Goal: Find specific page/section

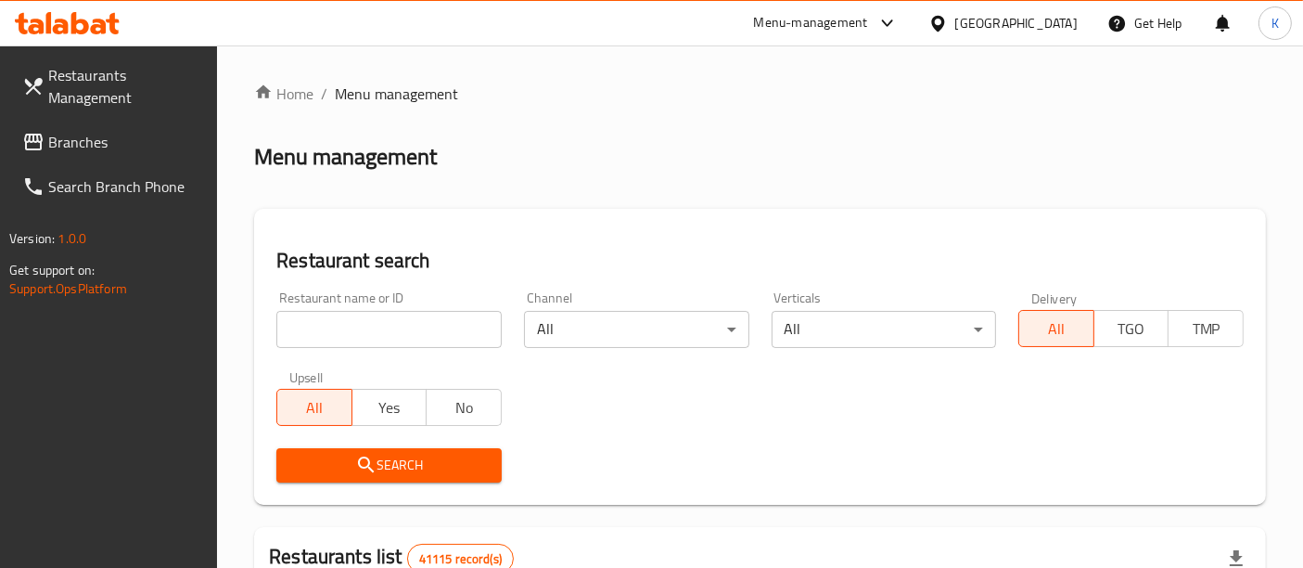
click at [358, 335] on input "search" at bounding box center [388, 329] width 225 height 37
paste input "679389"
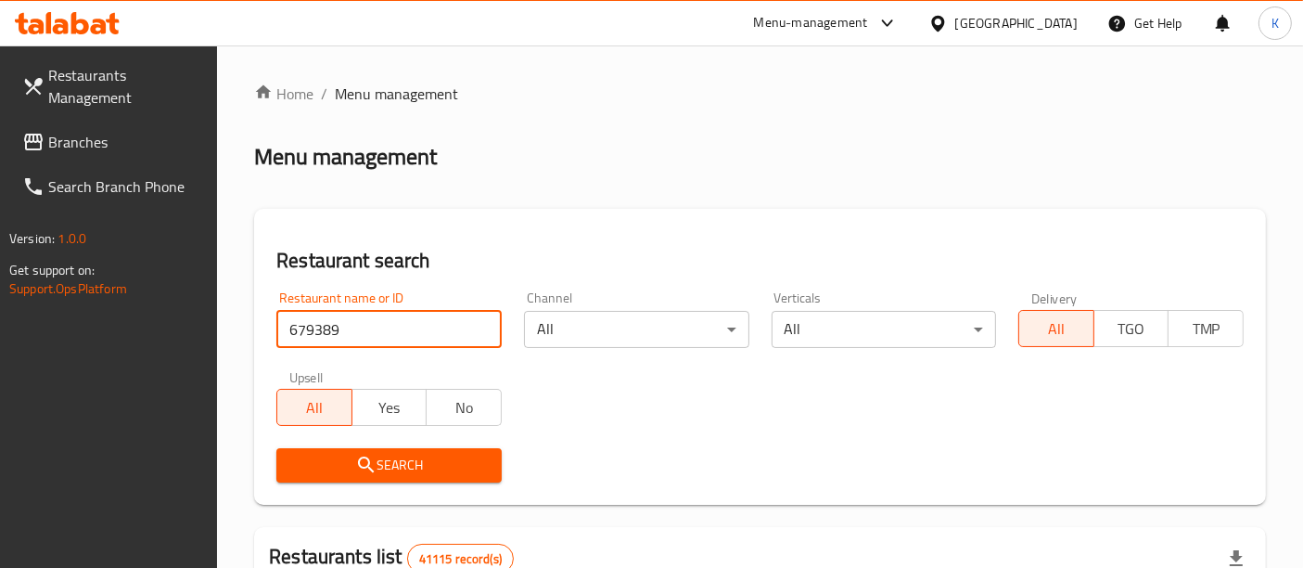
type input "679389"
click button "Search" at bounding box center [388, 465] width 225 height 34
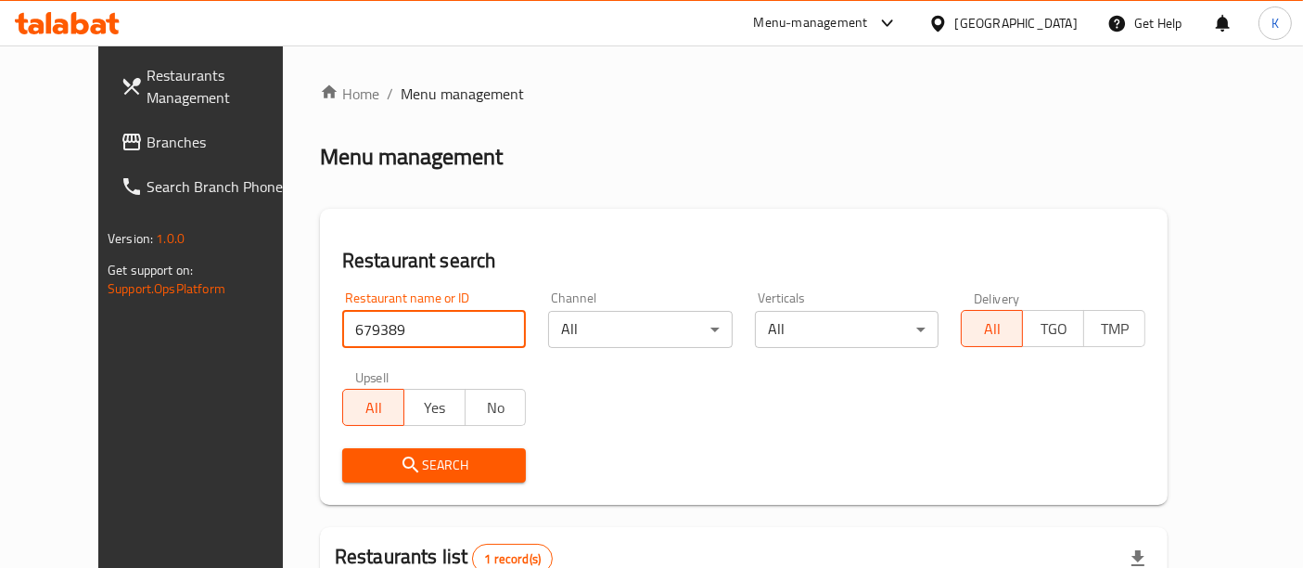
click at [858, 212] on div "Restaurant search Restaurant name or ID 679389 Restaurant name or ID Channel Al…" at bounding box center [744, 357] width 848 height 296
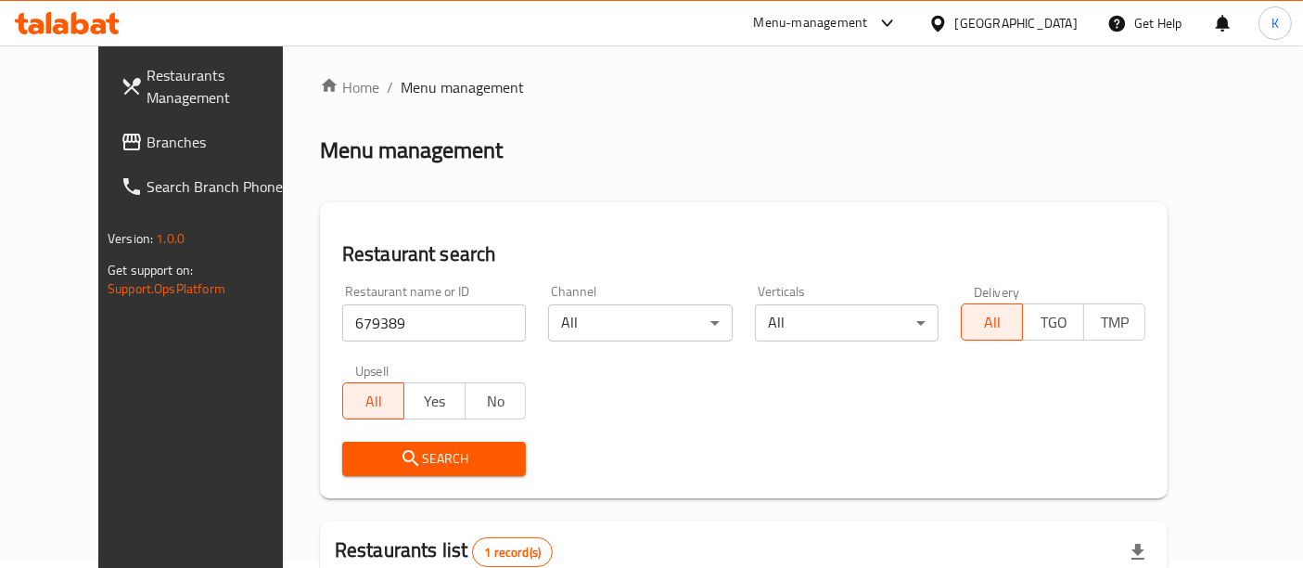
scroll to position [236, 0]
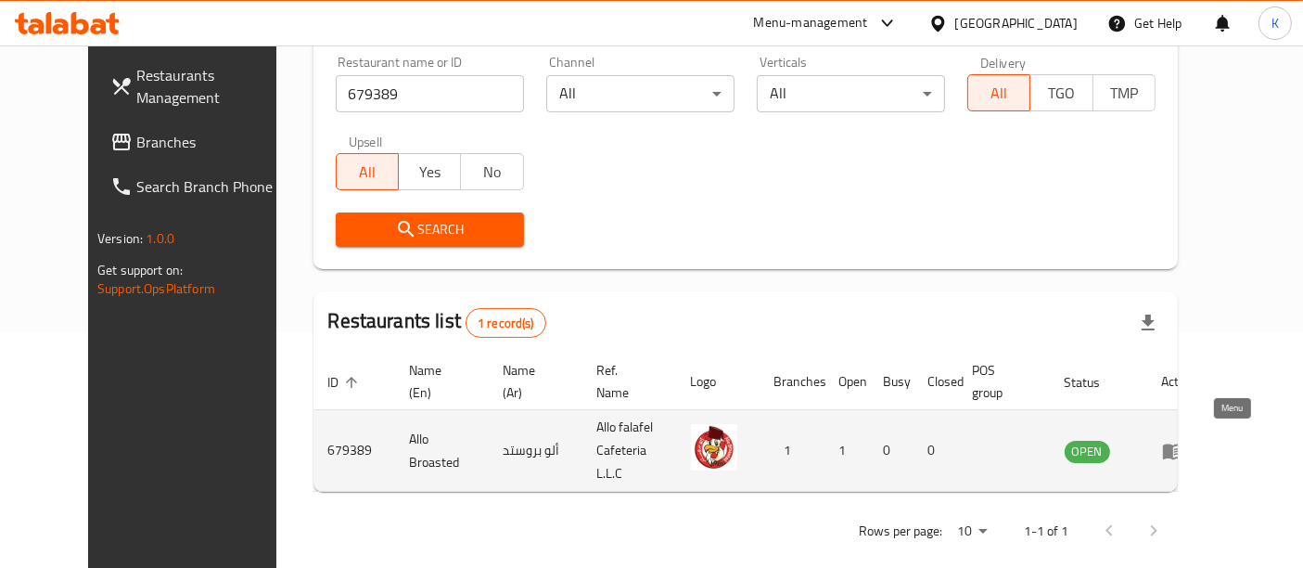
click at [1184, 440] on icon "enhanced table" at bounding box center [1173, 451] width 22 height 22
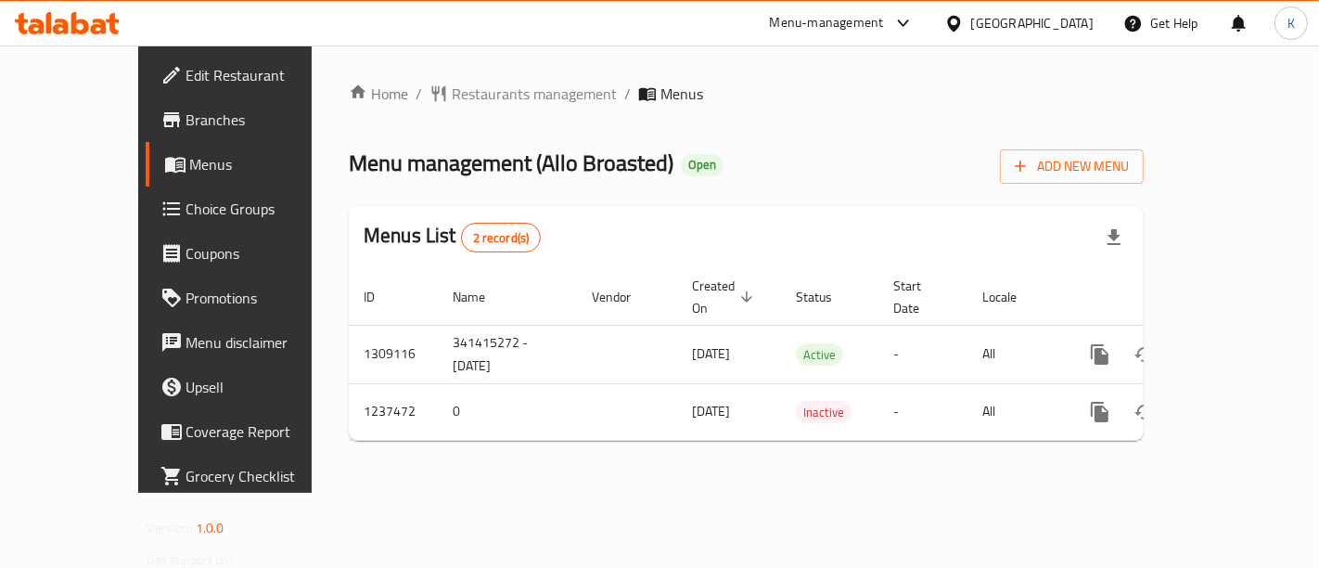
click at [186, 64] on span "Edit Restaurant" at bounding box center [264, 75] width 157 height 22
